Goal: Entertainment & Leisure: Consume media (video, audio)

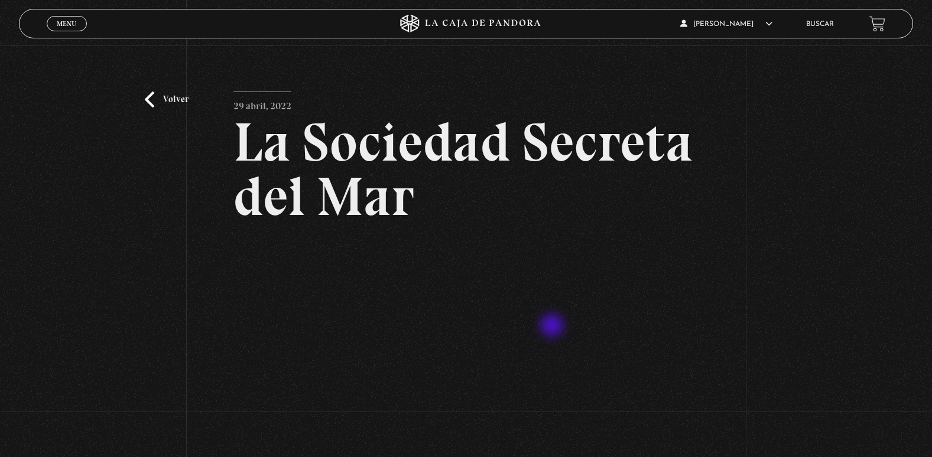
scroll to position [177, 0]
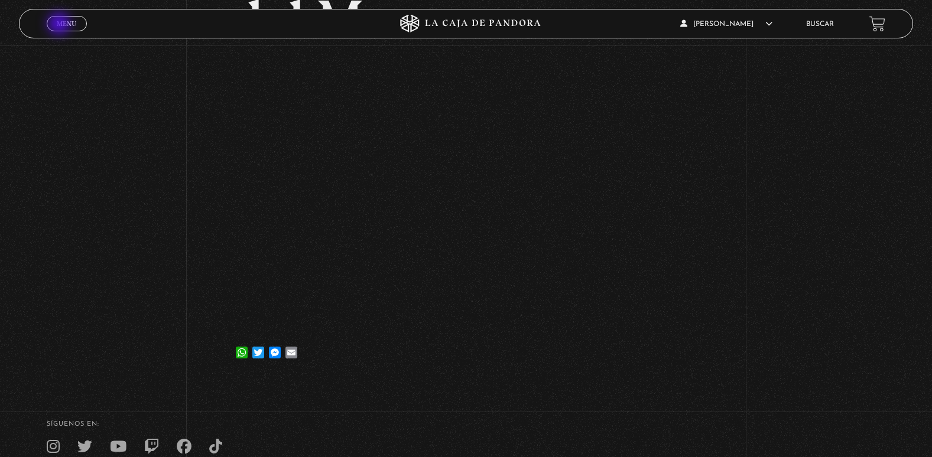
click at [60, 25] on span "Menu" at bounding box center [67, 23] width 20 height 7
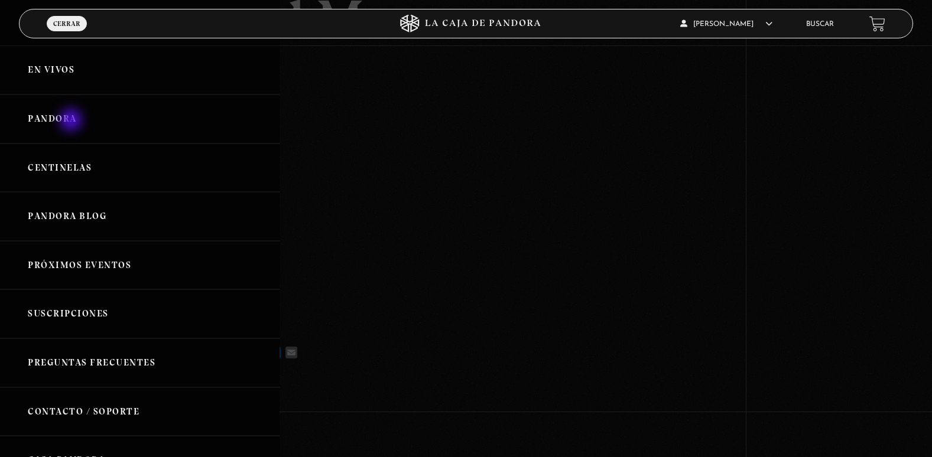
click at [72, 121] on link "Pandora" at bounding box center [140, 119] width 280 height 49
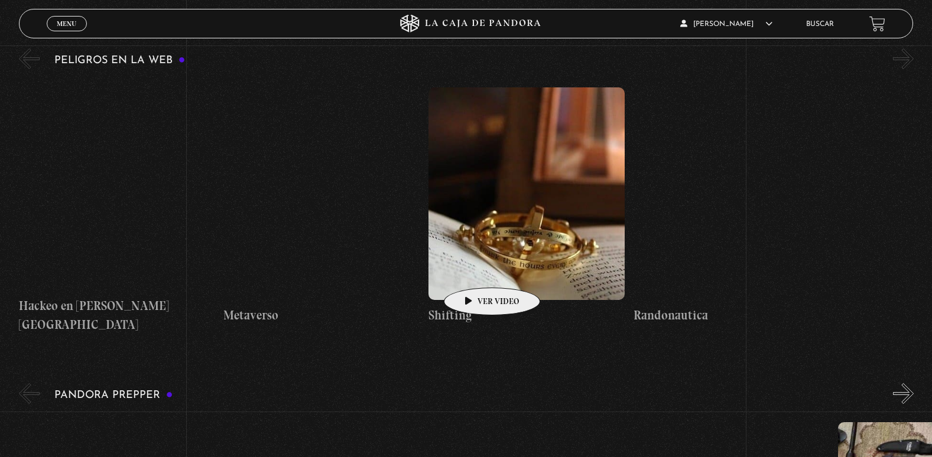
scroll to position [2246, 0]
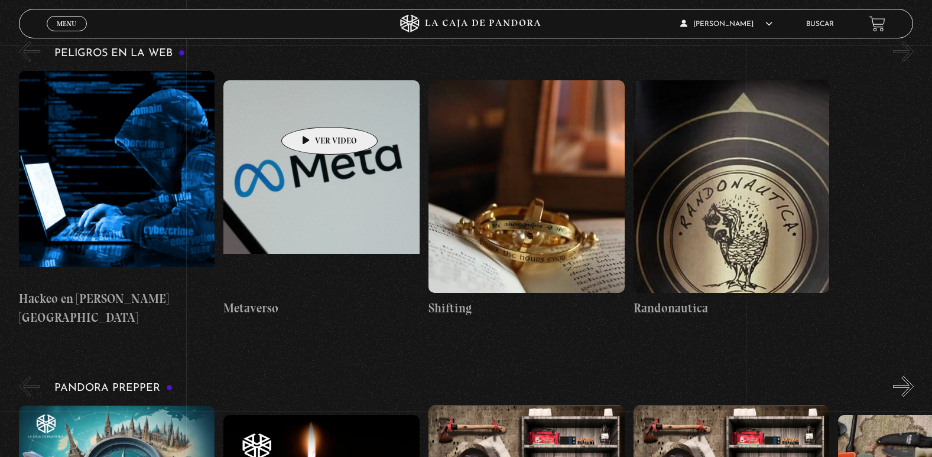
click at [311, 109] on figure at bounding box center [321, 186] width 196 height 213
click at [242, 232] on link "Metaverso" at bounding box center [321, 199] width 196 height 256
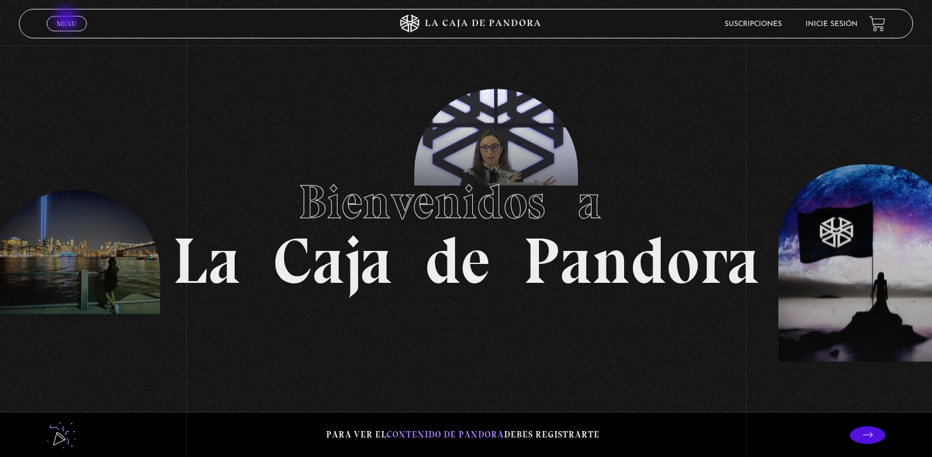
click at [67, 20] on span "Menu" at bounding box center [67, 23] width 20 height 7
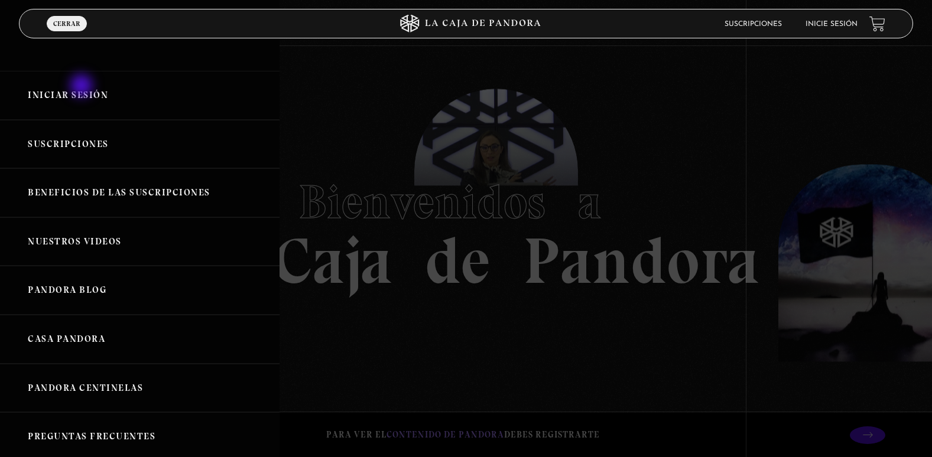
click at [83, 87] on link "Iniciar Sesión" at bounding box center [140, 95] width 280 height 49
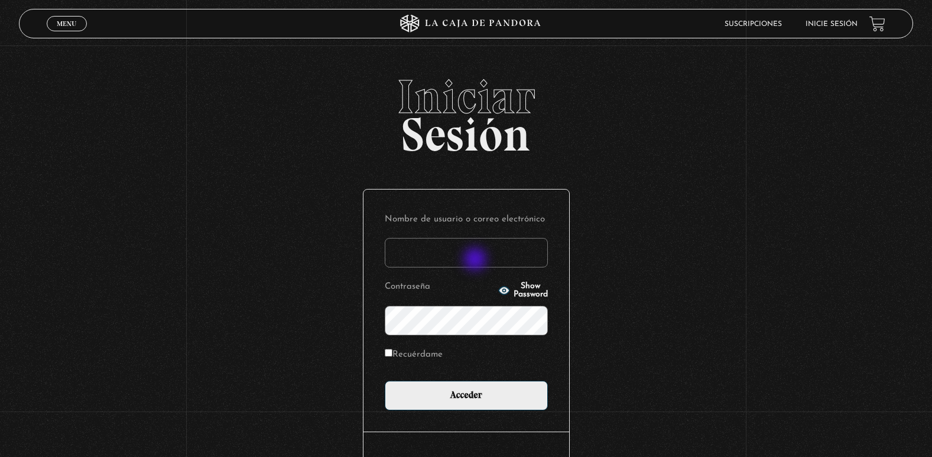
click at [476, 261] on input "Nombre de usuario o correo electrónico" at bounding box center [466, 253] width 163 height 30
type input "adriana.castillo071083@gmail.com"
click at [385, 381] on input "Acceder" at bounding box center [466, 396] width 163 height 30
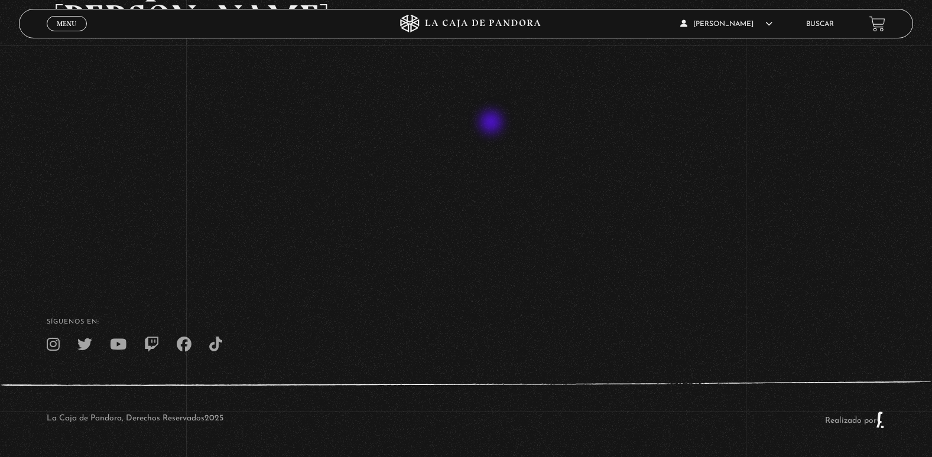
scroll to position [280, 0]
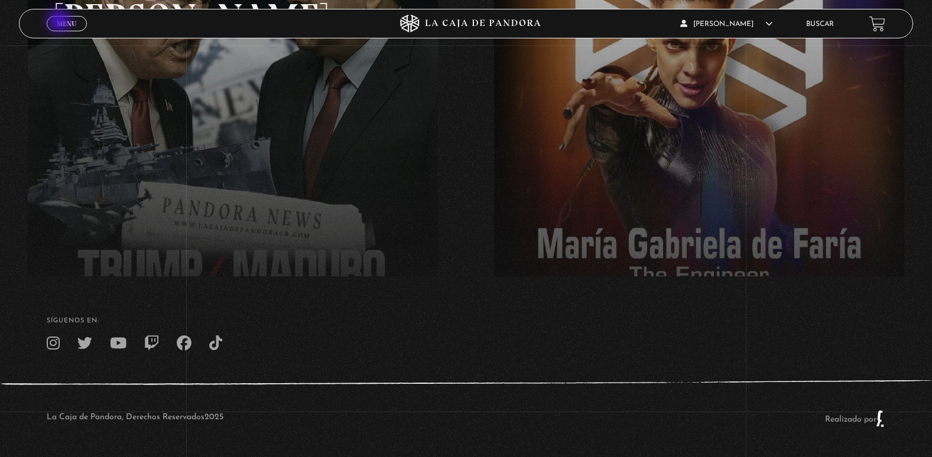
click at [60, 22] on span "Menu" at bounding box center [67, 23] width 20 height 7
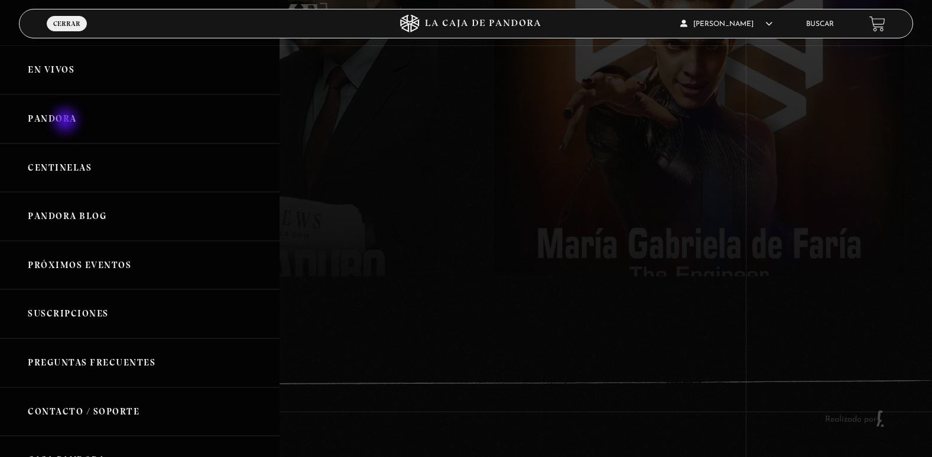
click at [67, 122] on link "Pandora" at bounding box center [140, 119] width 280 height 49
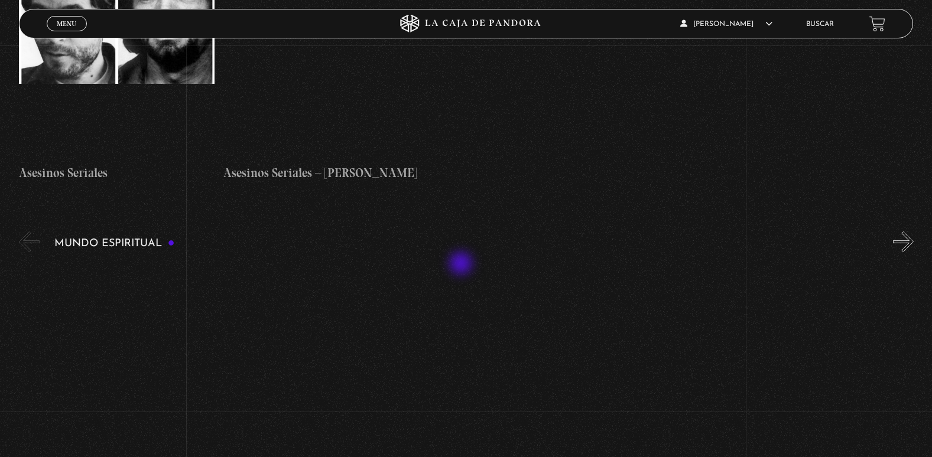
scroll to position [3368, 0]
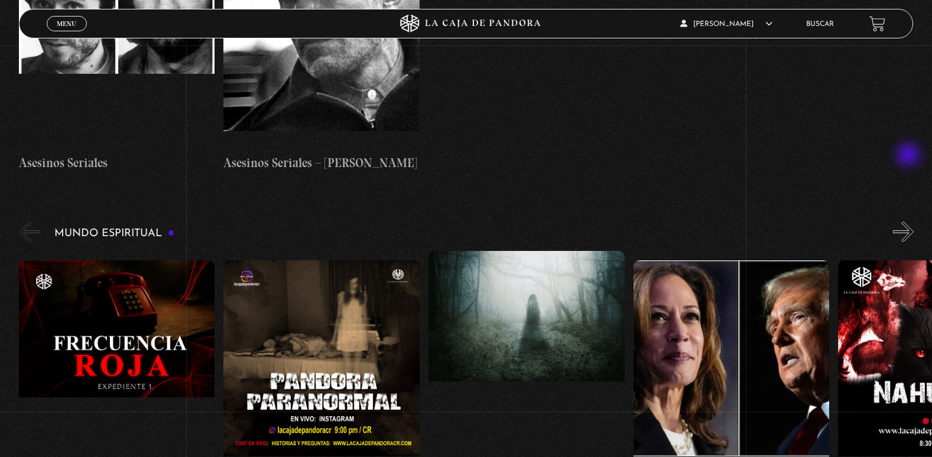
click at [909, 222] on button "»" at bounding box center [903, 232] width 21 height 21
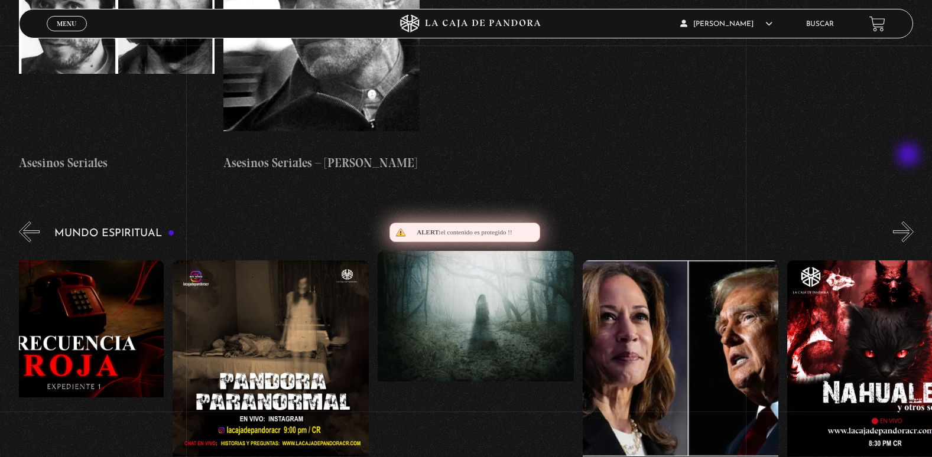
click at [909, 222] on button "»" at bounding box center [903, 232] width 21 height 21
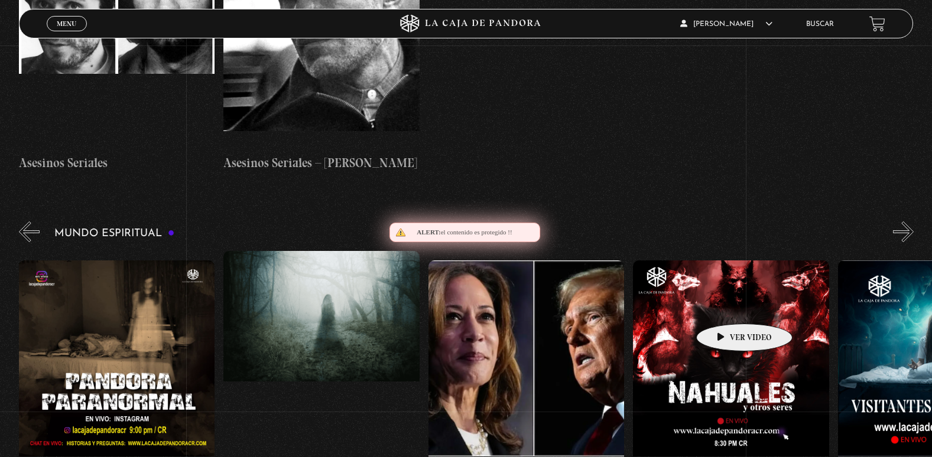
click at [726, 306] on figure at bounding box center [731, 367] width 196 height 213
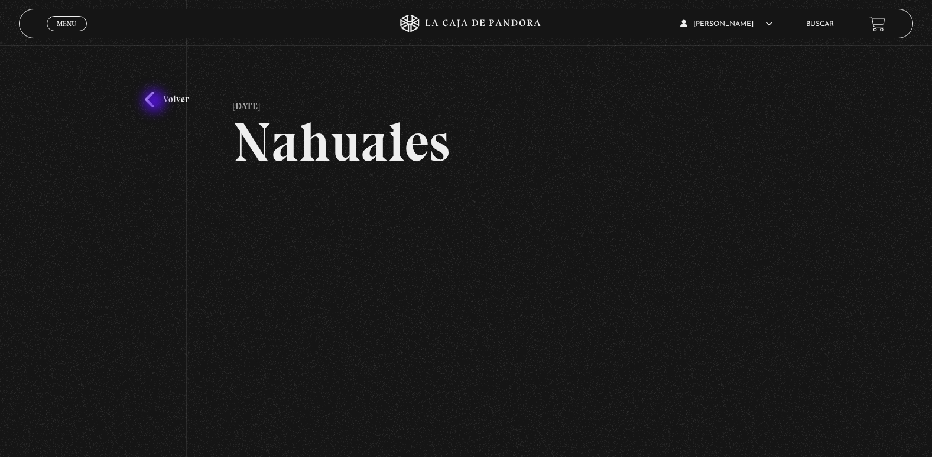
click at [155, 102] on link "Volver" at bounding box center [167, 100] width 44 height 16
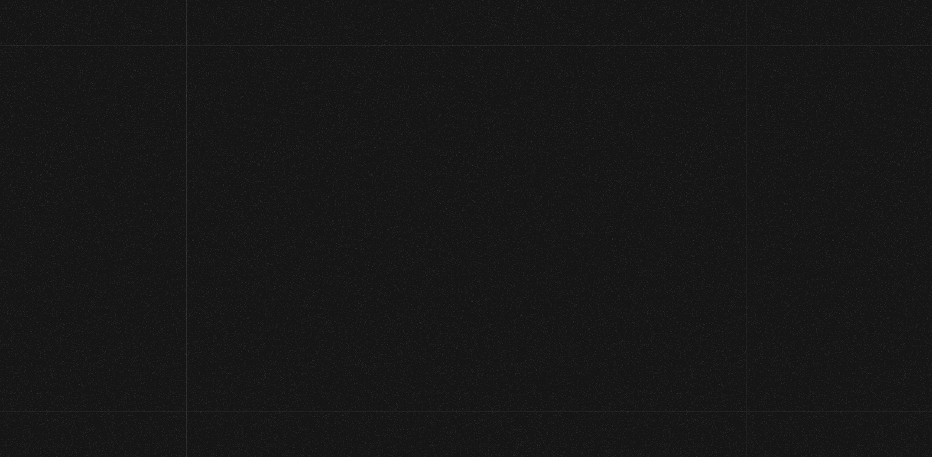
scroll to position [3368, 0]
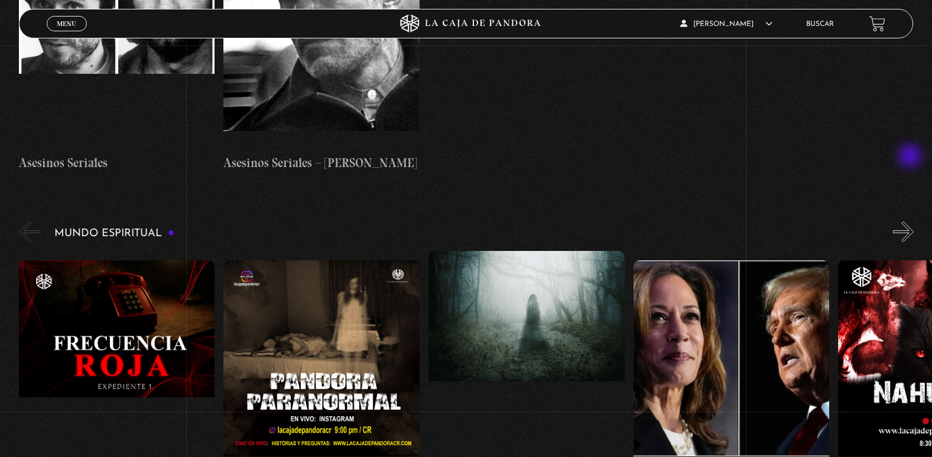
click at [911, 222] on button "»" at bounding box center [903, 232] width 21 height 21
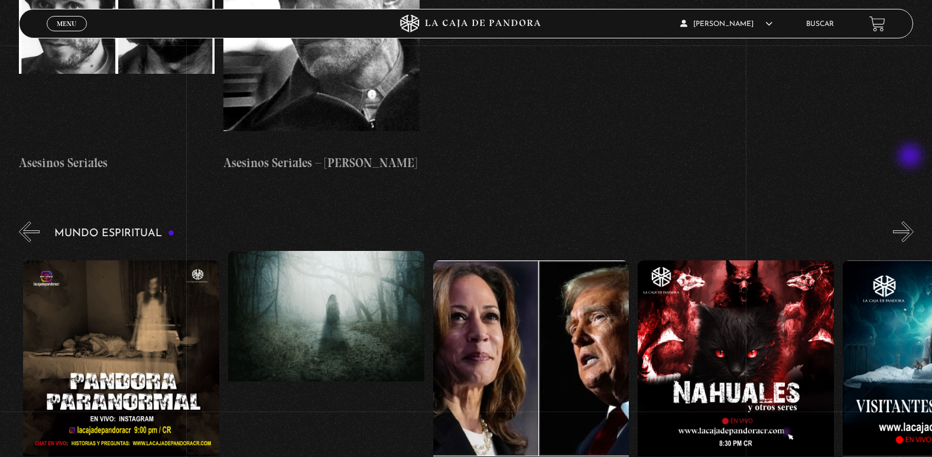
click at [911, 222] on button "»" at bounding box center [903, 232] width 21 height 21
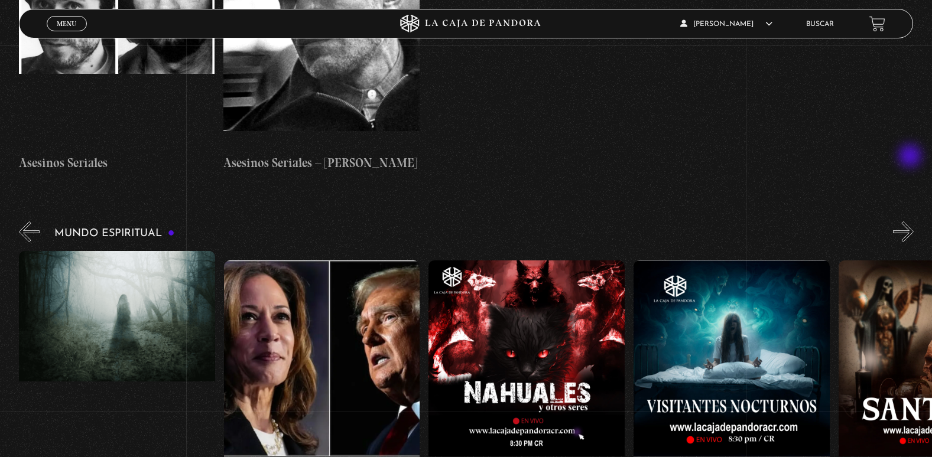
scroll to position [0, 410]
click at [911, 222] on button "»" at bounding box center [903, 232] width 21 height 21
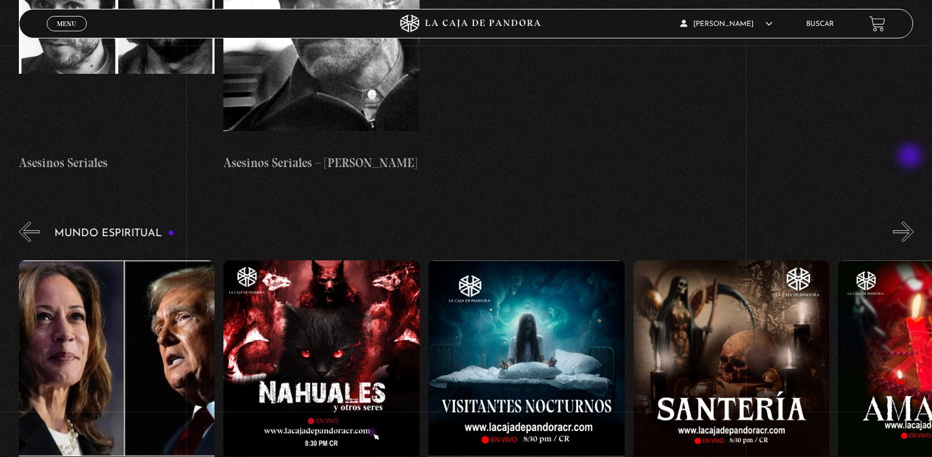
click at [911, 222] on button "»" at bounding box center [903, 232] width 21 height 21
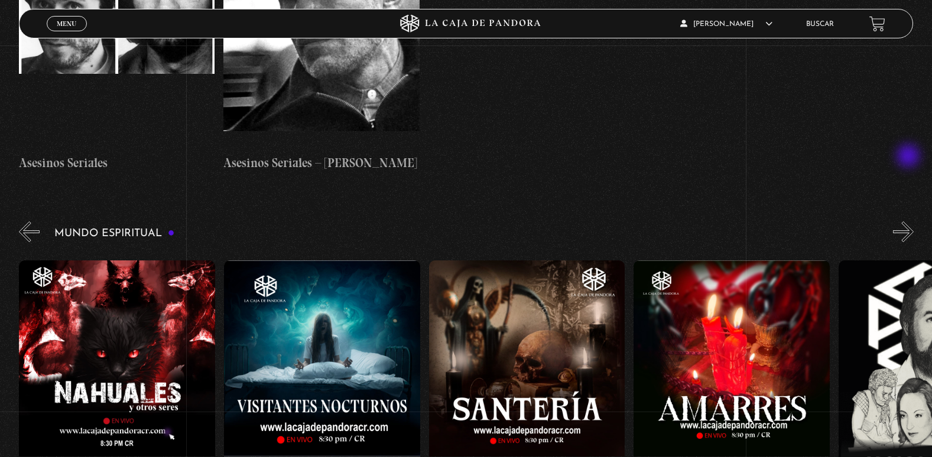
click at [909, 222] on button "»" at bounding box center [903, 232] width 21 height 21
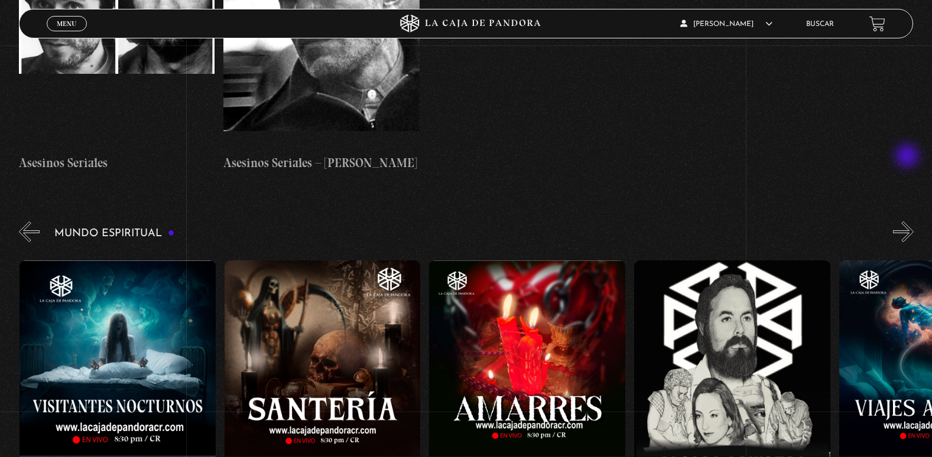
click at [908, 222] on button "»" at bounding box center [903, 232] width 21 height 21
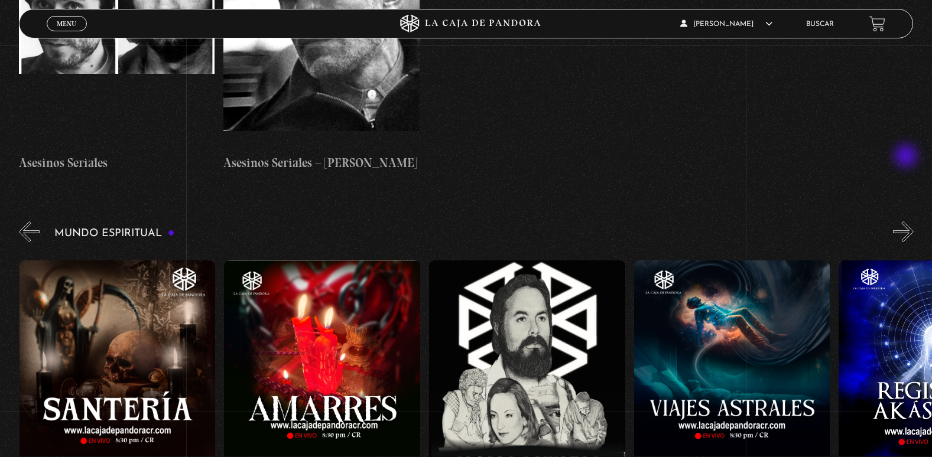
click at [907, 222] on button "»" at bounding box center [903, 232] width 21 height 21
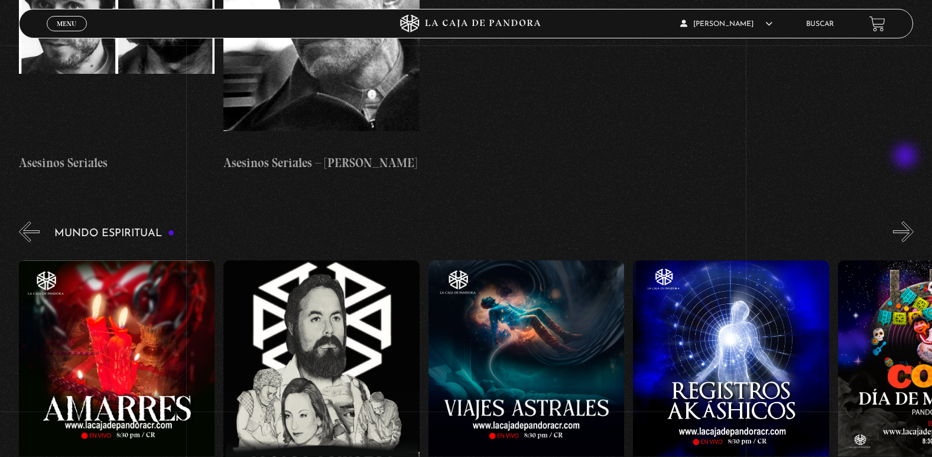
click at [906, 222] on button "»" at bounding box center [903, 232] width 21 height 21
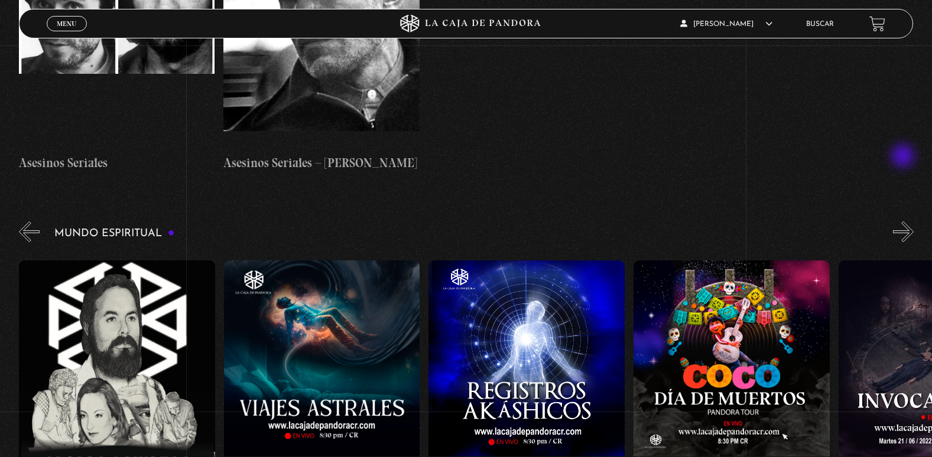
click at [904, 222] on button "»" at bounding box center [903, 232] width 21 height 21
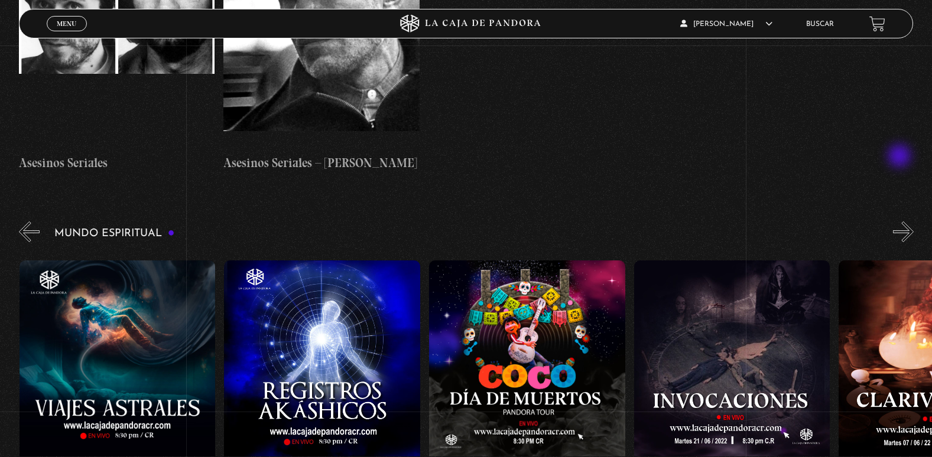
scroll to position [0, 1844]
click at [901, 219] on div "Mundo Espiritual «" at bounding box center [475, 363] width 913 height 288
click at [909, 222] on button "»" at bounding box center [903, 232] width 21 height 21
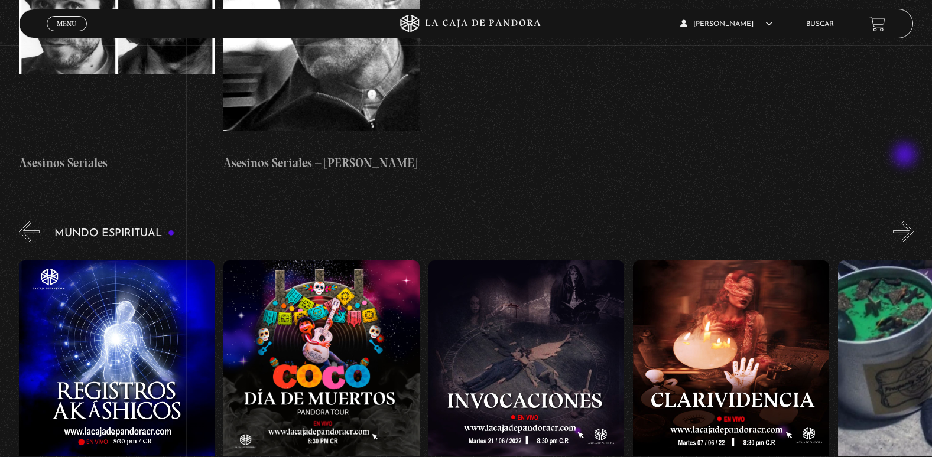
click at [906, 222] on button "»" at bounding box center [903, 232] width 21 height 21
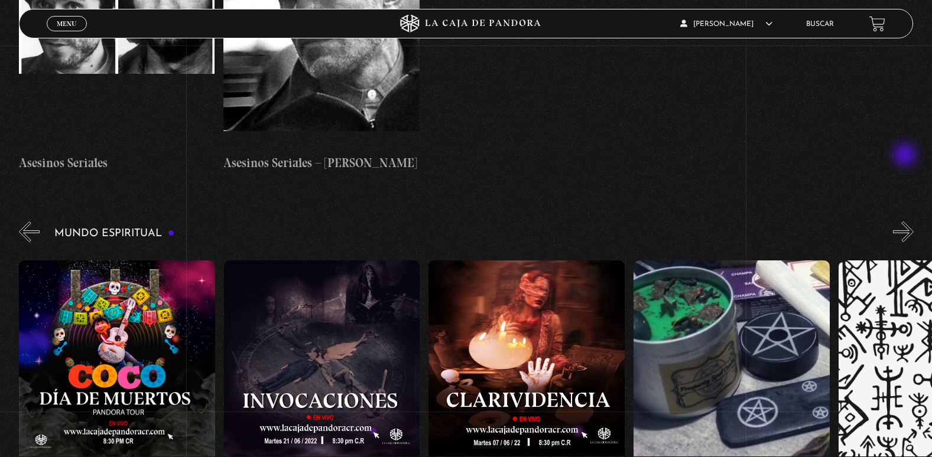
click at [906, 222] on button "»" at bounding box center [903, 232] width 21 height 21
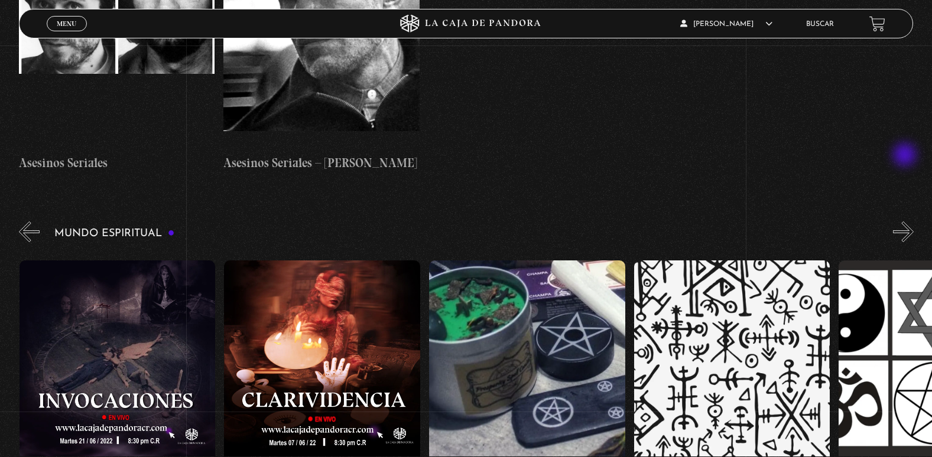
scroll to position [0, 2458]
click at [904, 222] on button "»" at bounding box center [903, 232] width 21 height 21
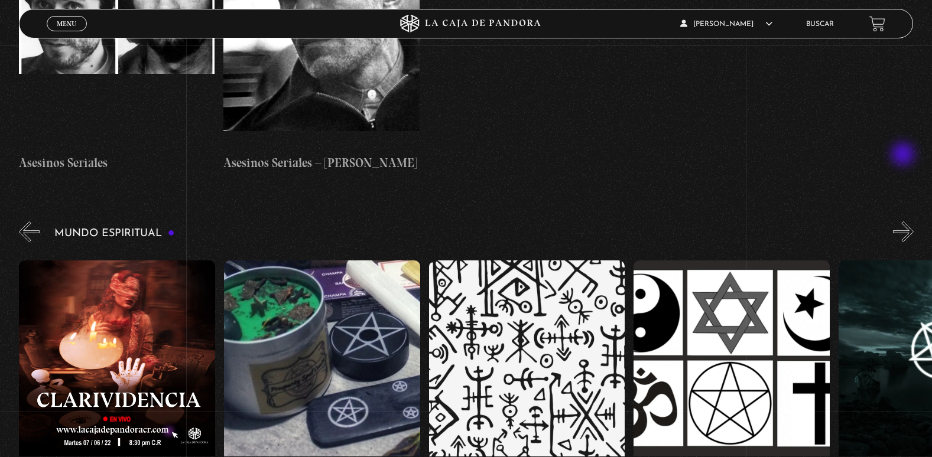
click at [904, 222] on button "»" at bounding box center [903, 232] width 21 height 21
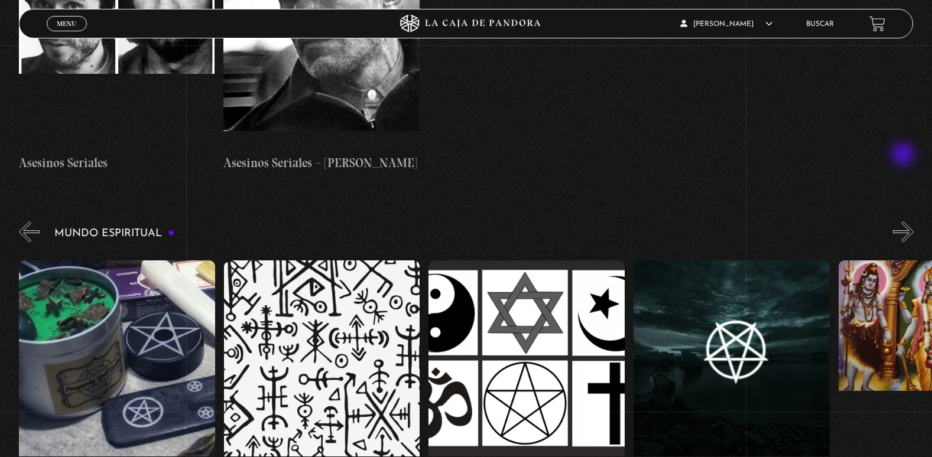
click at [904, 222] on button "»" at bounding box center [903, 232] width 21 height 21
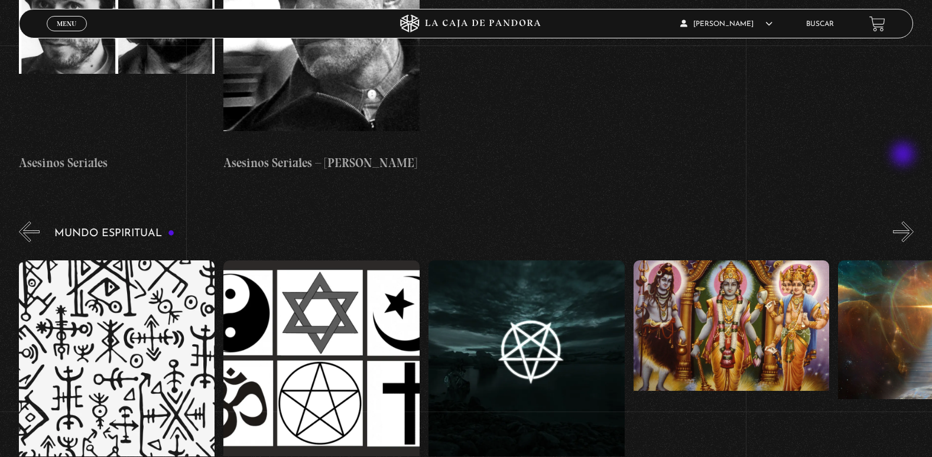
click at [904, 222] on button "»" at bounding box center [903, 232] width 21 height 21
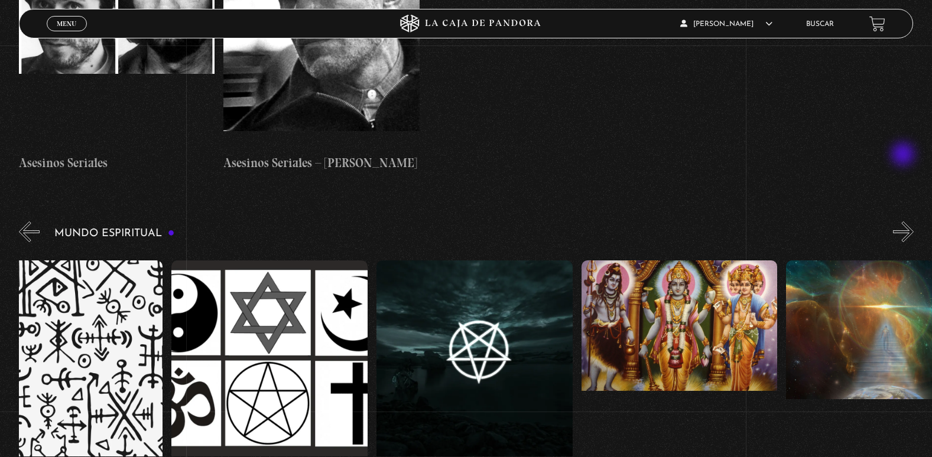
scroll to position [0, 3175]
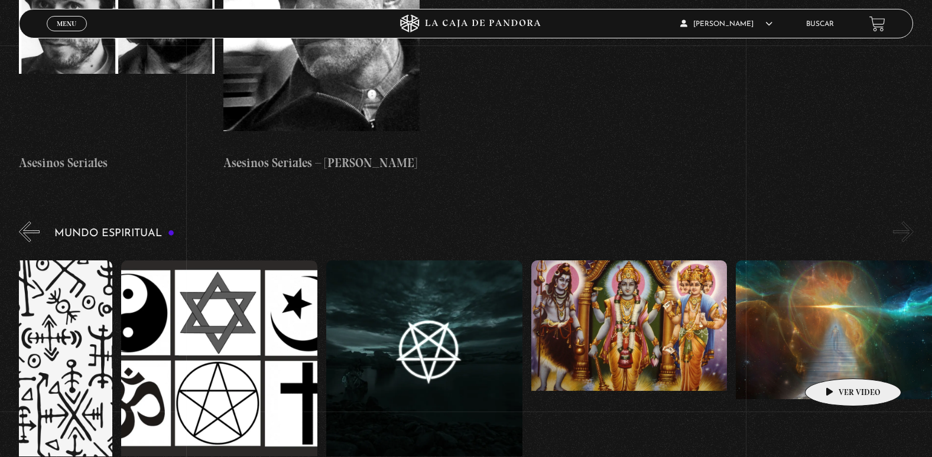
click at [834, 361] on figure at bounding box center [834, 367] width 196 height 213
